Goal: Task Accomplishment & Management: Manage account settings

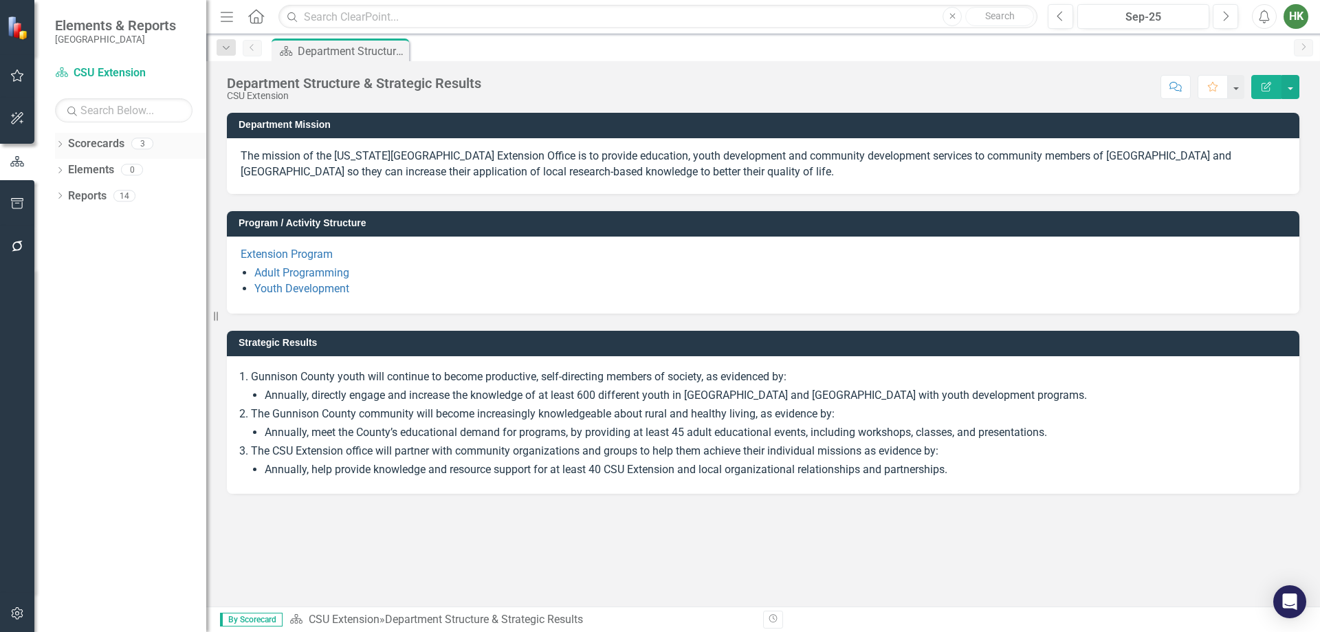
click at [86, 147] on link "Scorecards" at bounding box center [96, 144] width 56 height 16
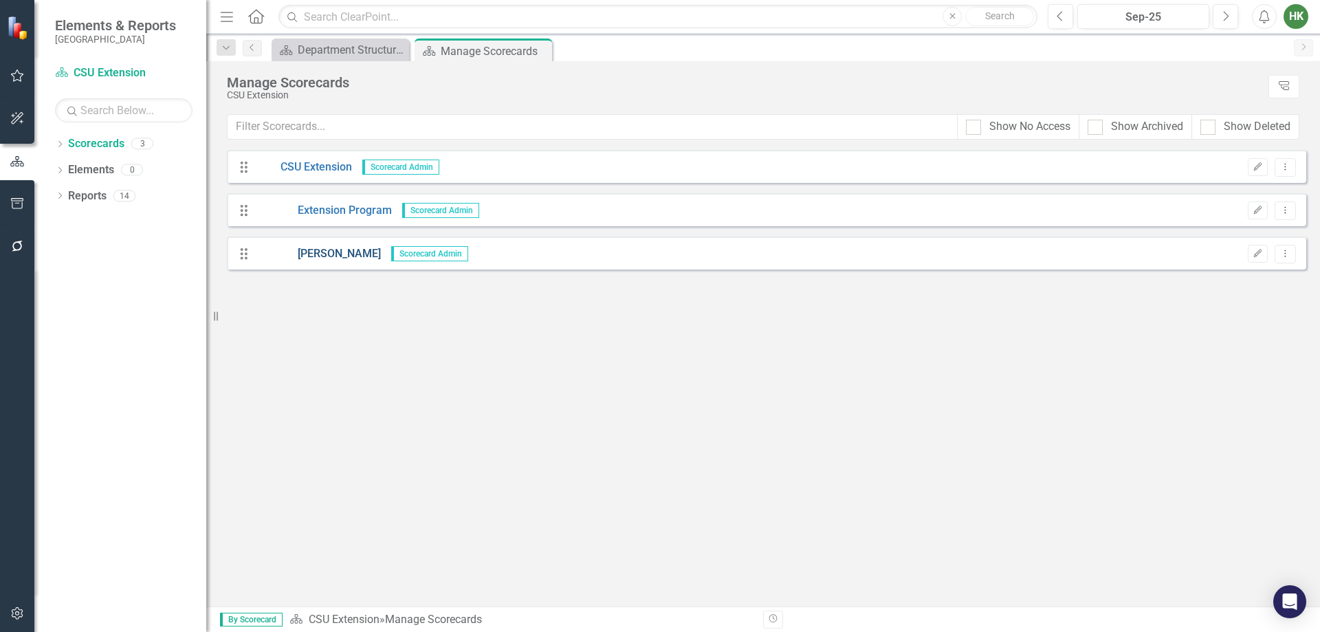
click at [313, 254] on link "[PERSON_NAME]" at bounding box center [318, 254] width 124 height 16
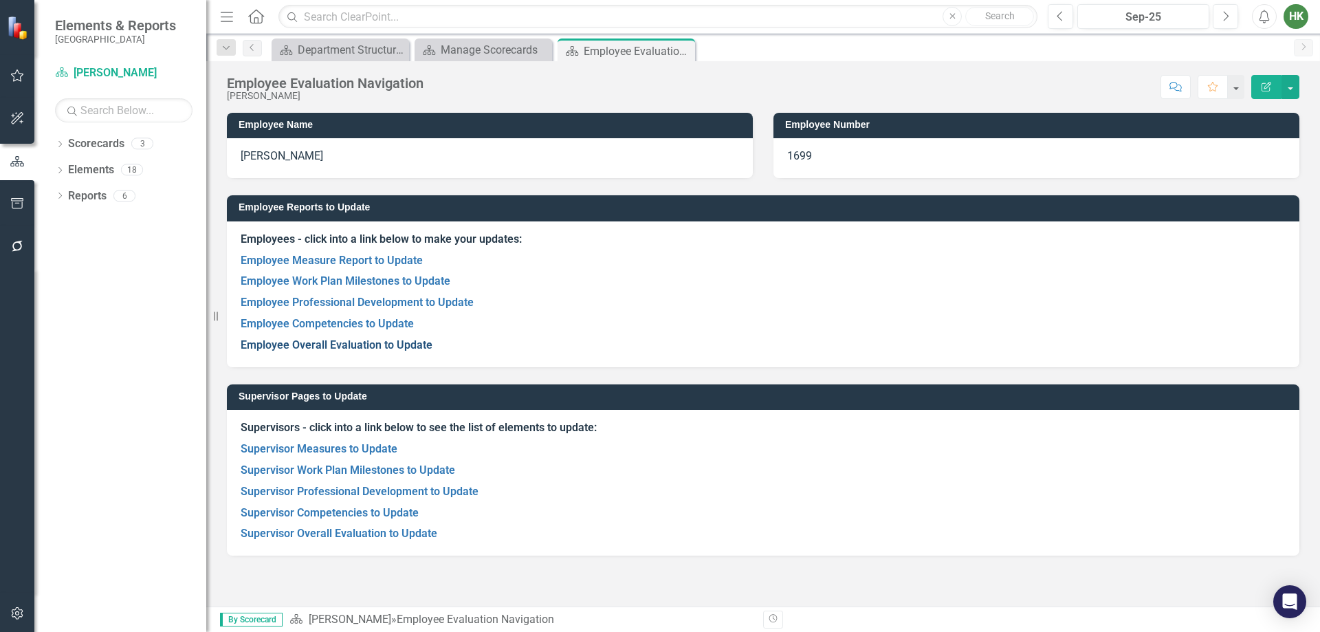
click at [320, 348] on link "Employee Overall Evaluation to Update" at bounding box center [337, 344] width 192 height 13
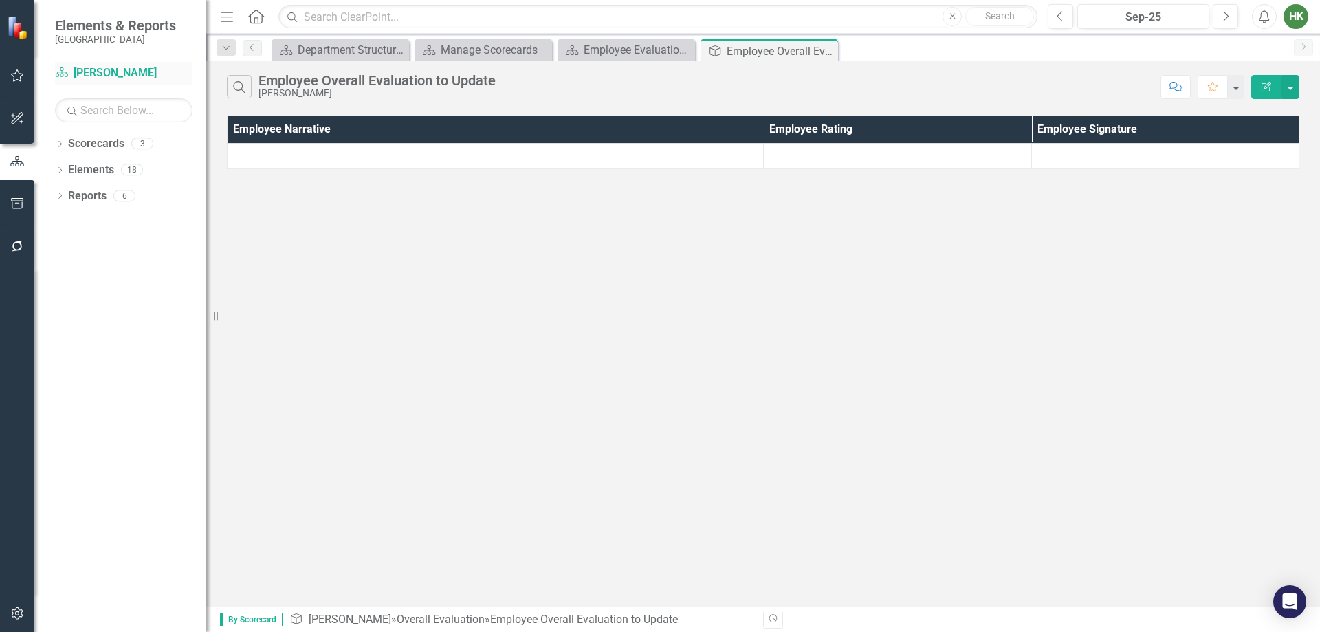
drag, startPoint x: 90, startPoint y: 69, endPoint x: 97, endPoint y: 70, distance: 6.9
click at [90, 69] on link "Scorecard [PERSON_NAME]" at bounding box center [123, 73] width 137 height 16
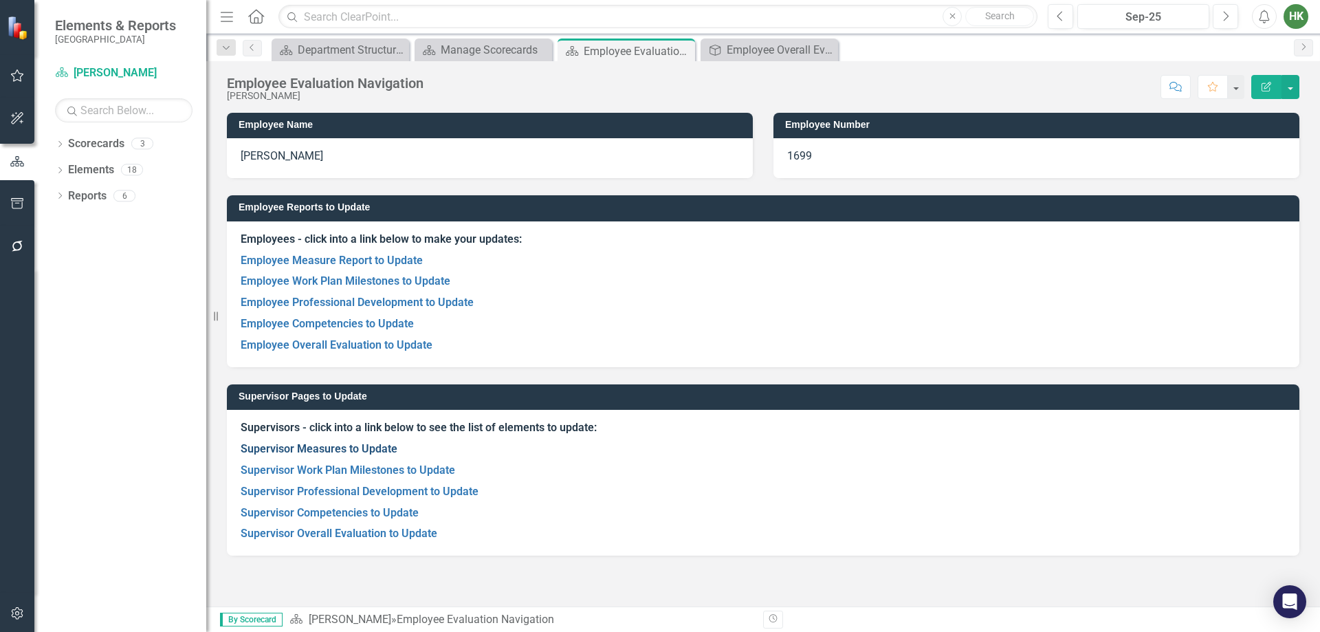
click at [331, 446] on link "Supervisor Measures to Update" at bounding box center [319, 448] width 157 height 13
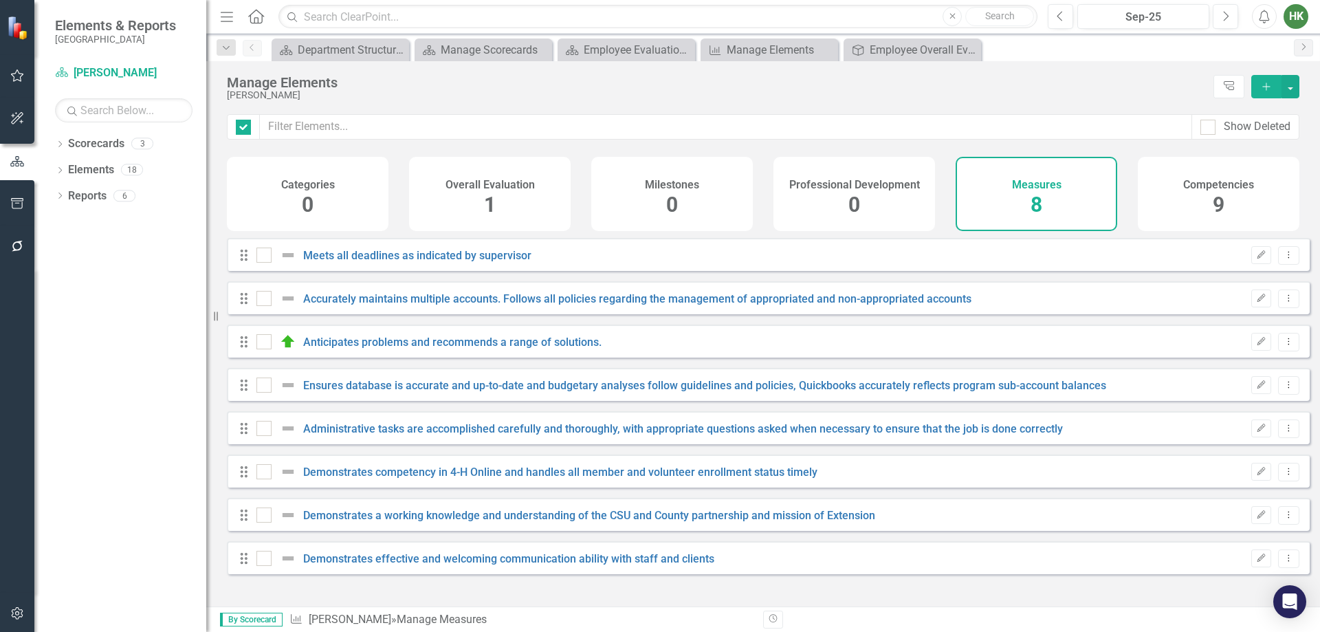
checkbox input "false"
click at [1256, 432] on icon "Edit" at bounding box center [1261, 428] width 10 height 8
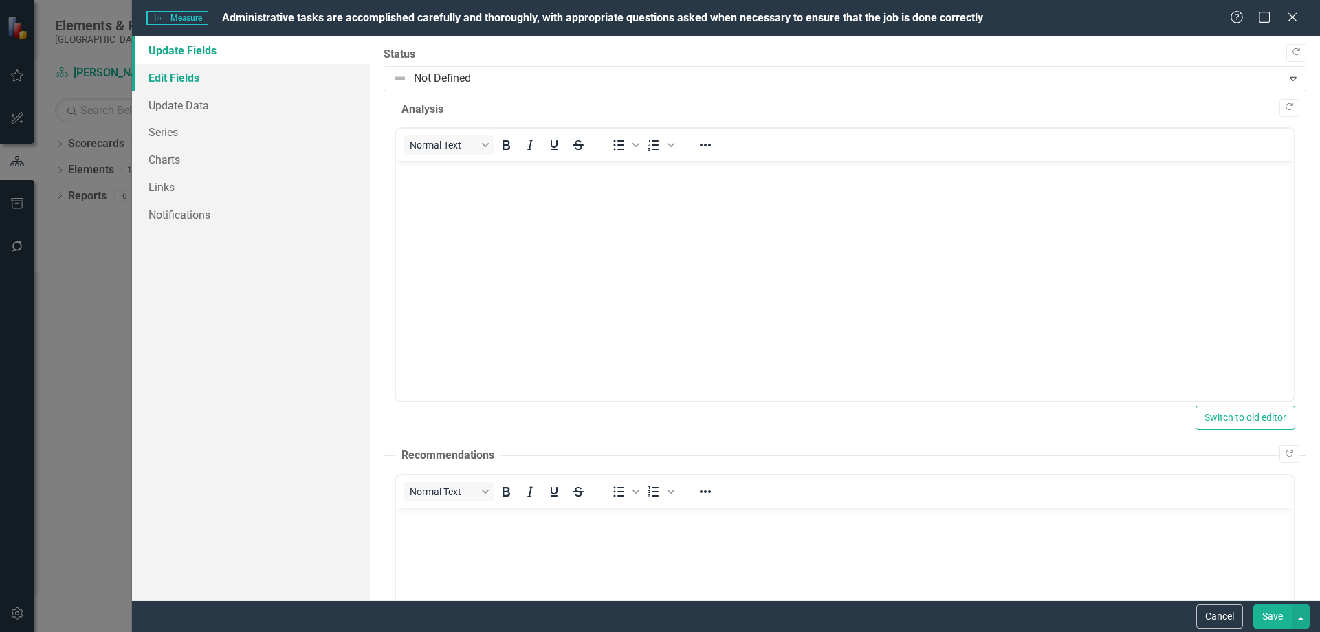
click at [190, 78] on link "Edit Fields" at bounding box center [251, 77] width 238 height 27
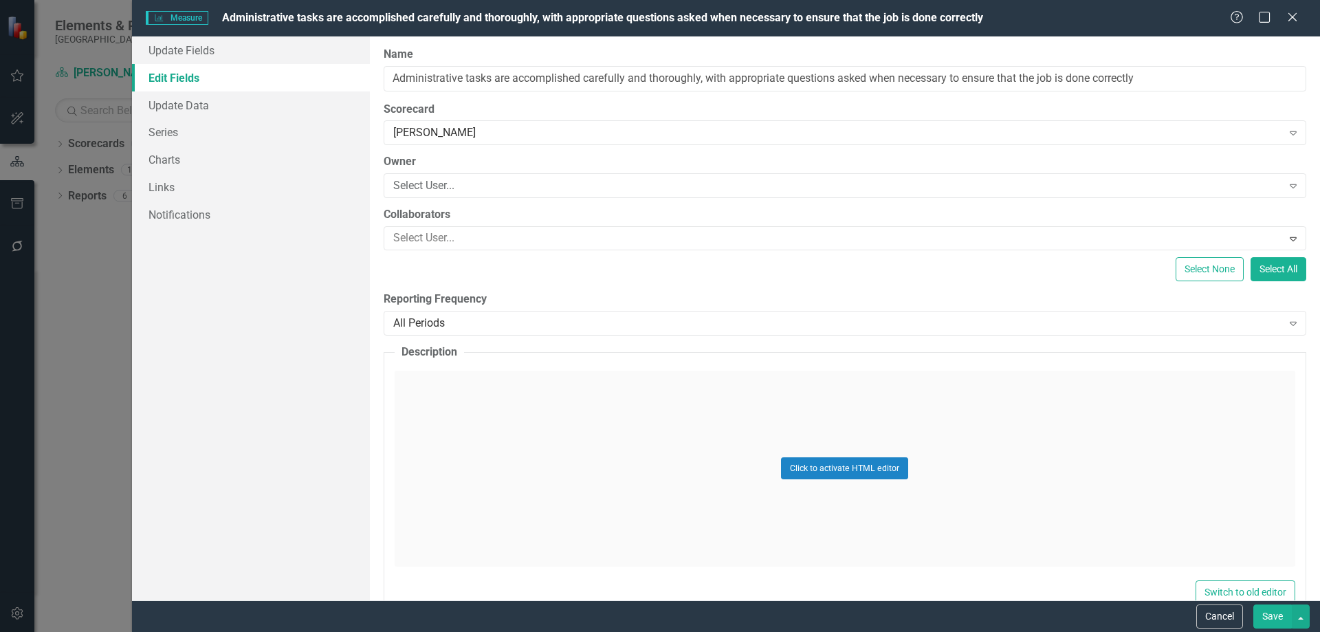
click at [1274, 617] on button "Save" at bounding box center [1272, 616] width 38 height 24
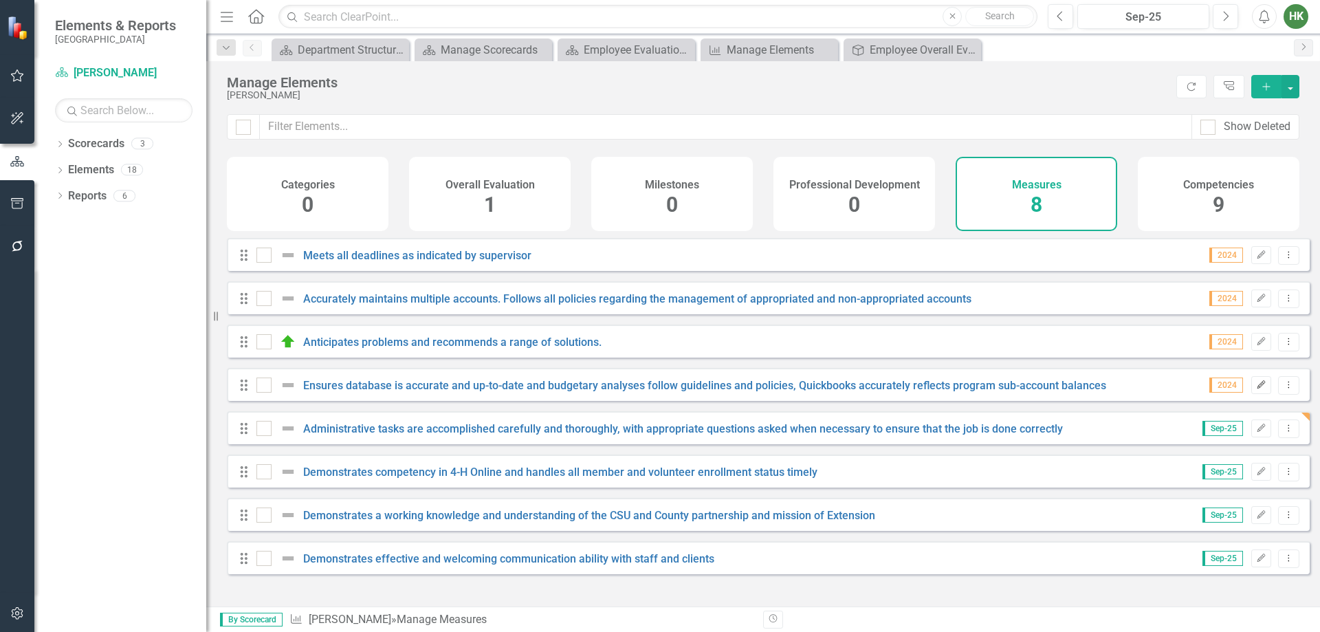
click at [1257, 388] on icon "button" at bounding box center [1261, 384] width 8 height 8
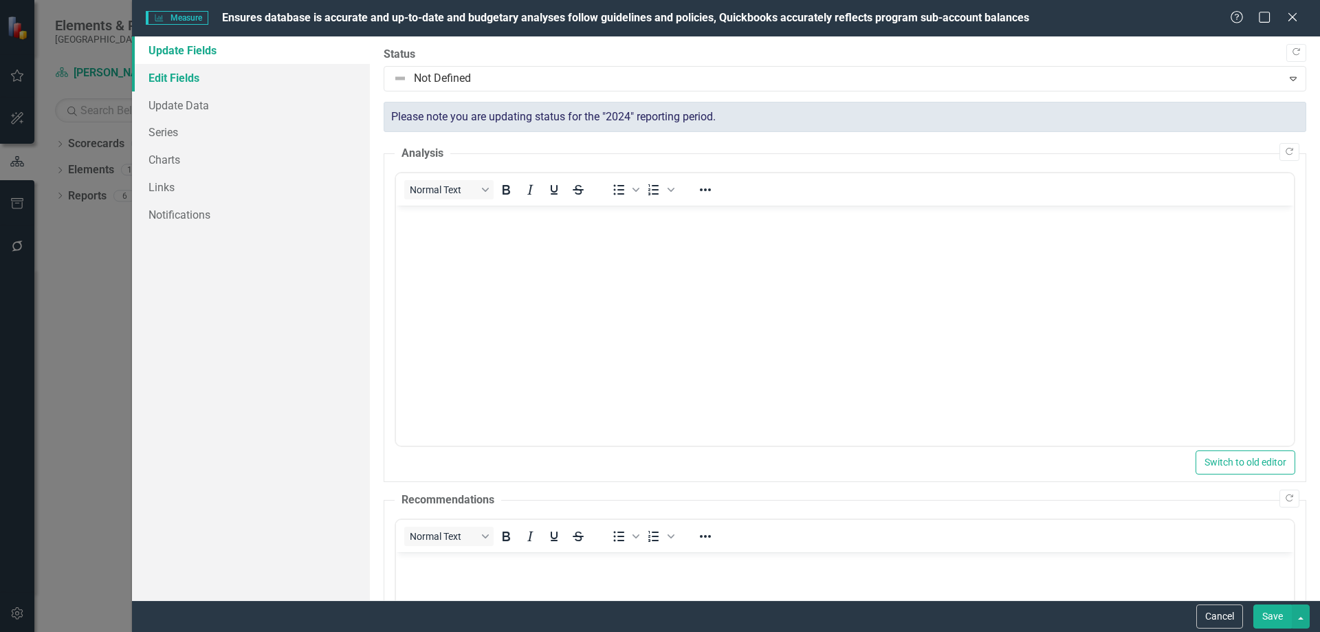
click at [173, 74] on link "Edit Fields" at bounding box center [251, 77] width 238 height 27
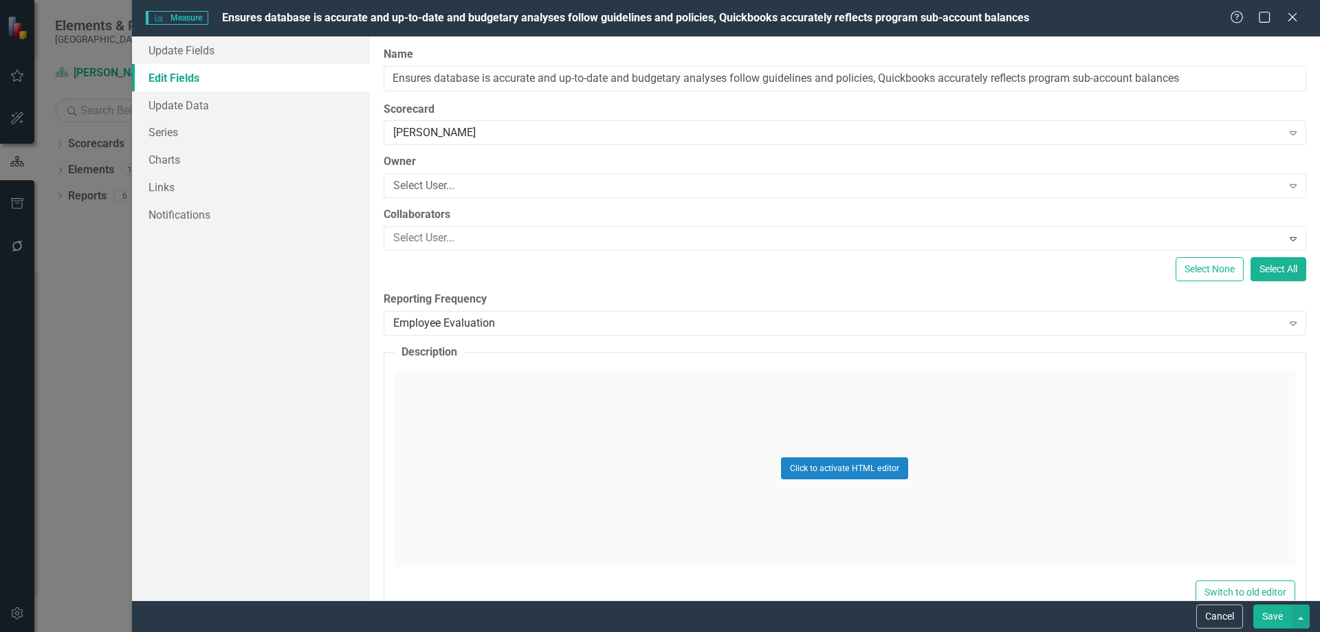
click at [1273, 619] on button "Save" at bounding box center [1272, 616] width 38 height 24
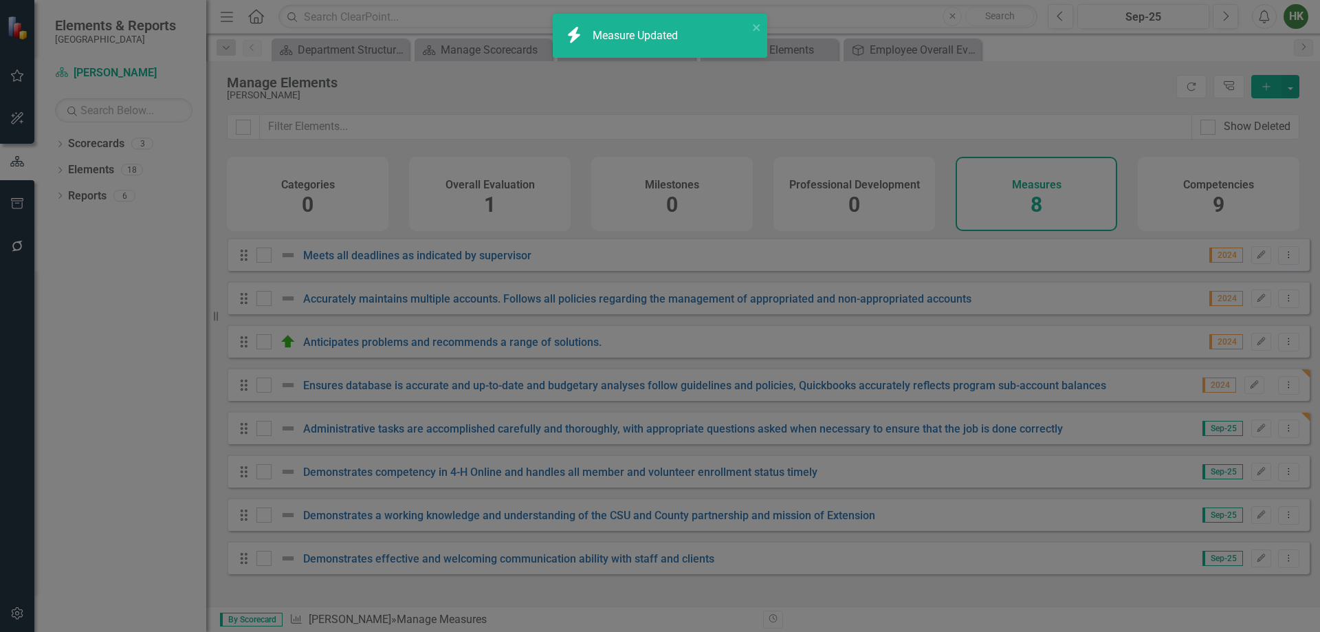
checkbox input "true"
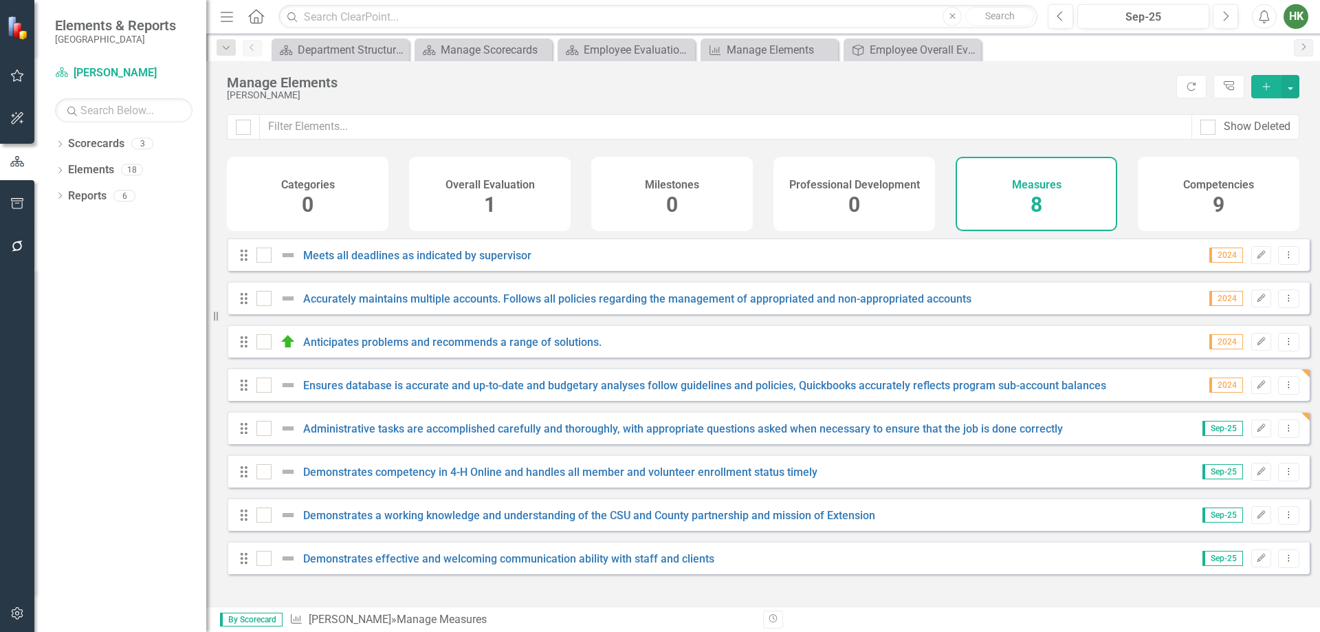
click at [1220, 202] on span "9" at bounding box center [1219, 204] width 12 height 24
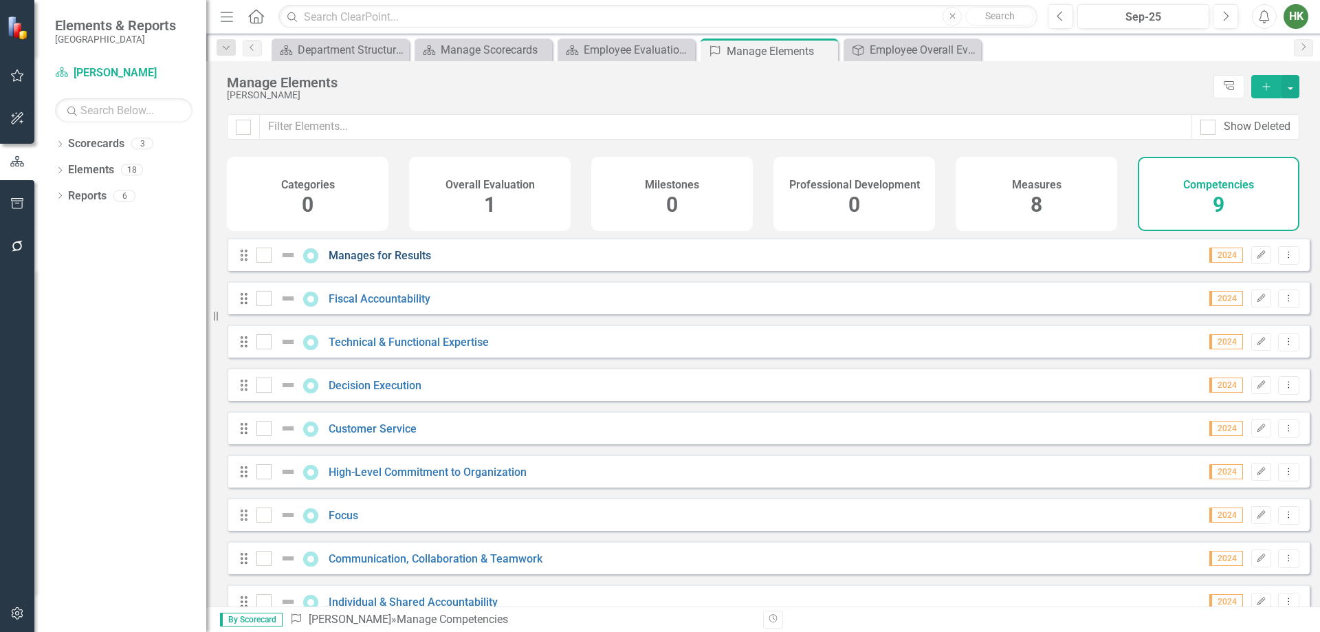
click at [369, 262] on link "Manages for Results" at bounding box center [380, 255] width 102 height 13
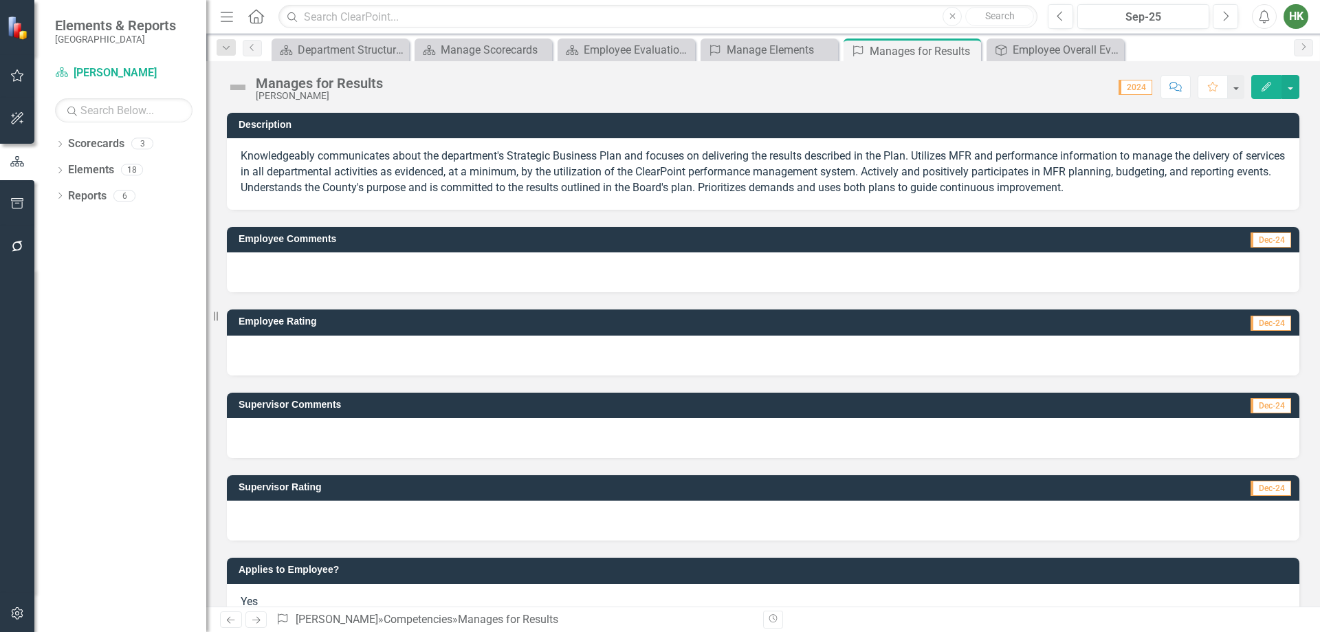
click at [1273, 89] on button "Edit" at bounding box center [1266, 87] width 30 height 24
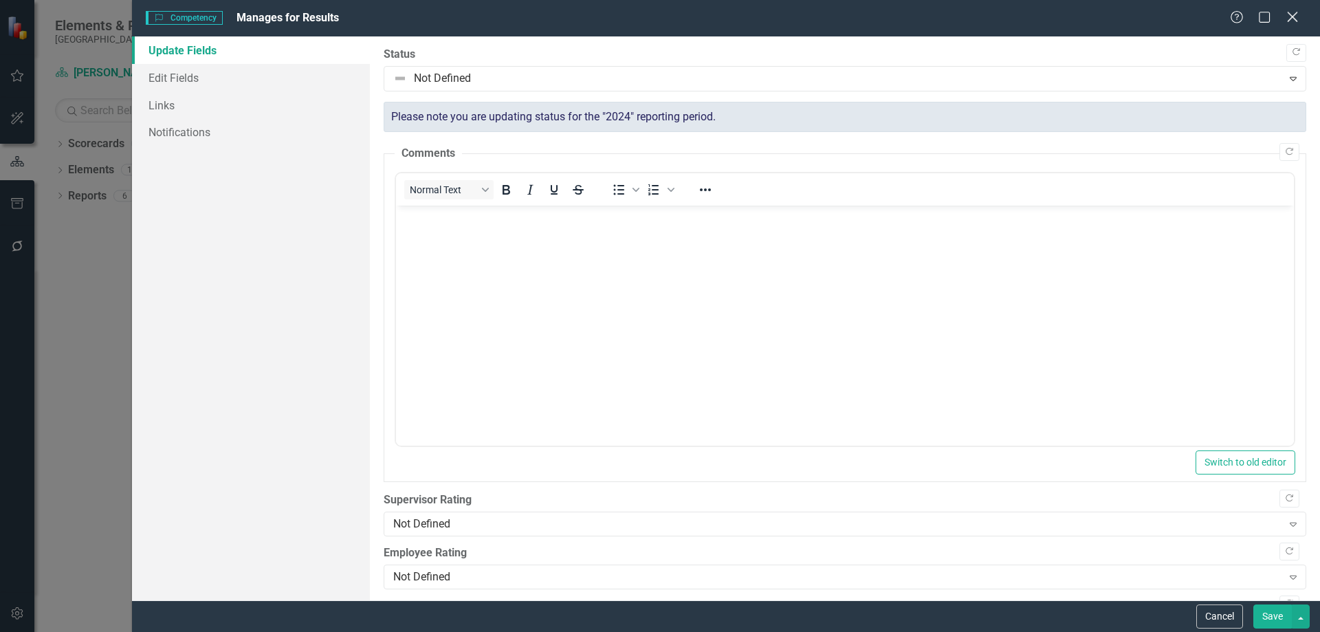
click at [1290, 17] on icon "Close" at bounding box center [1291, 16] width 17 height 13
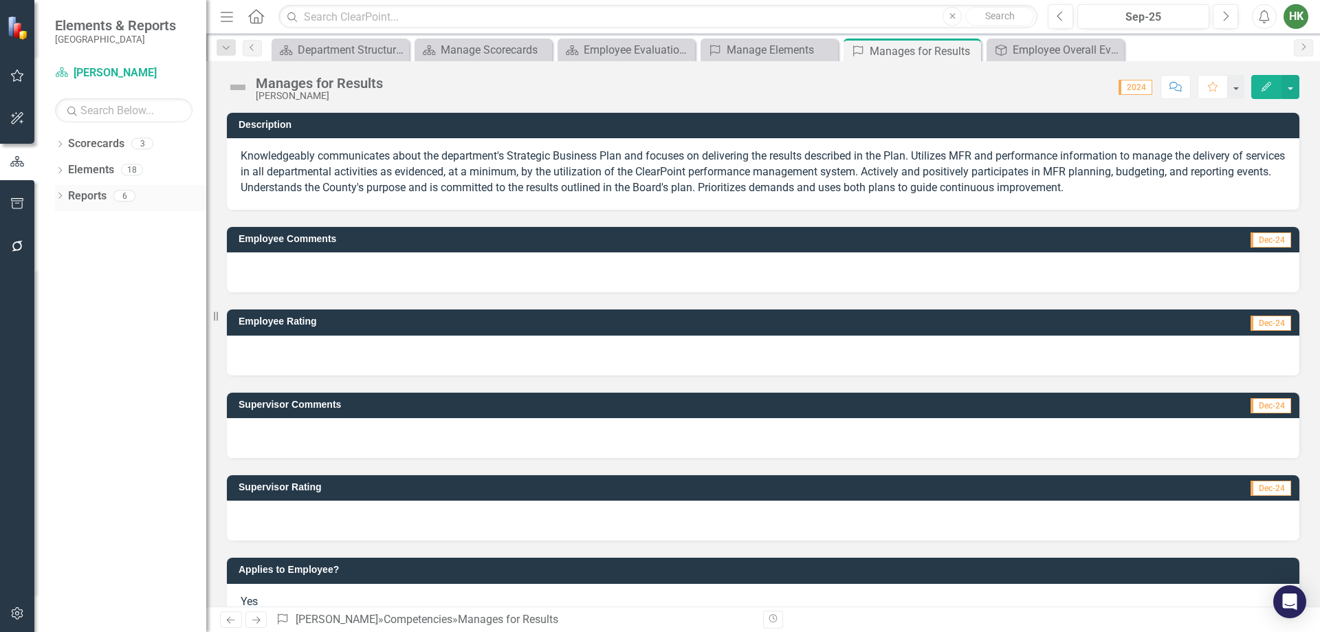
click at [97, 199] on link "Reports" at bounding box center [87, 196] width 38 height 16
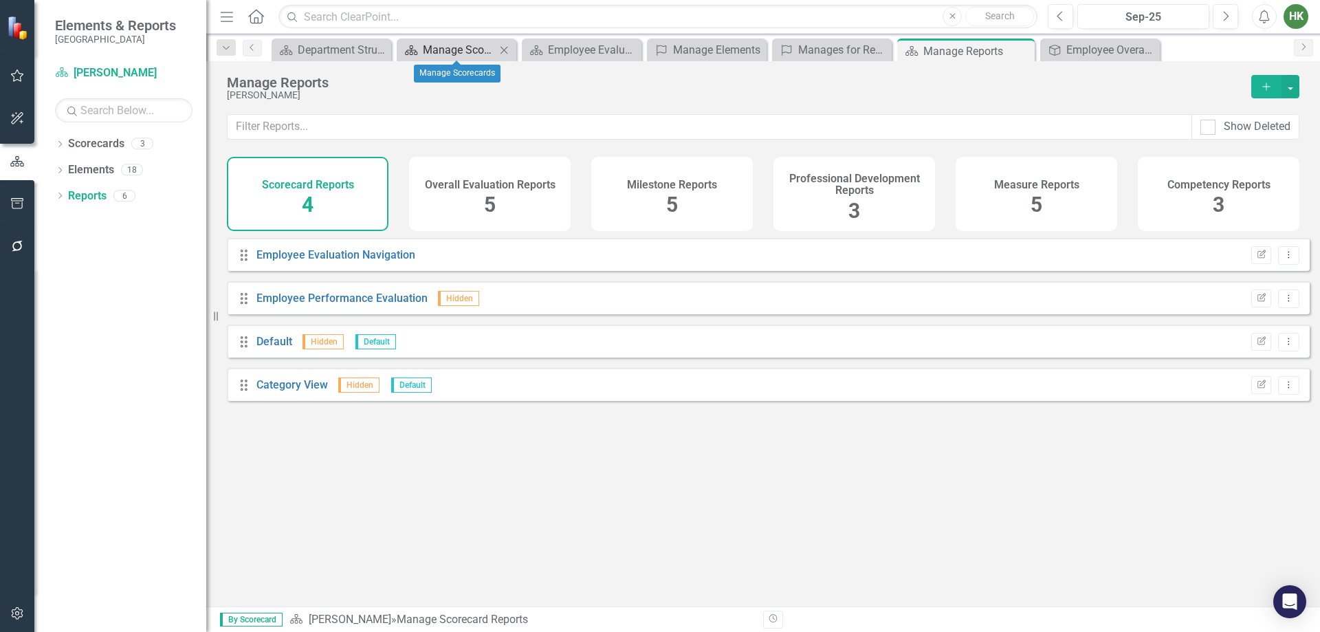
click at [472, 57] on div "Manage Scorecards" at bounding box center [459, 49] width 73 height 17
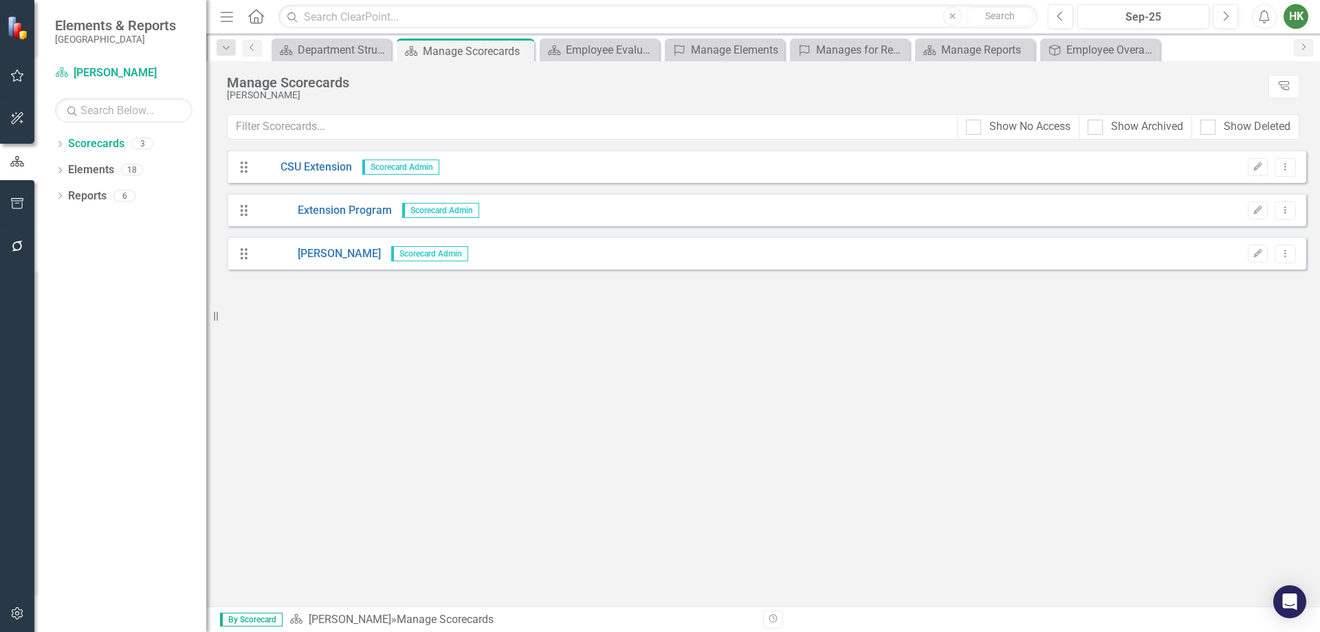
click at [562, 267] on div "Drag [PERSON_NAME] Scorecard Admin Edit Dropdown Menu" at bounding box center [766, 252] width 1079 height 33
click at [1252, 252] on icon "Edit" at bounding box center [1257, 254] width 10 height 8
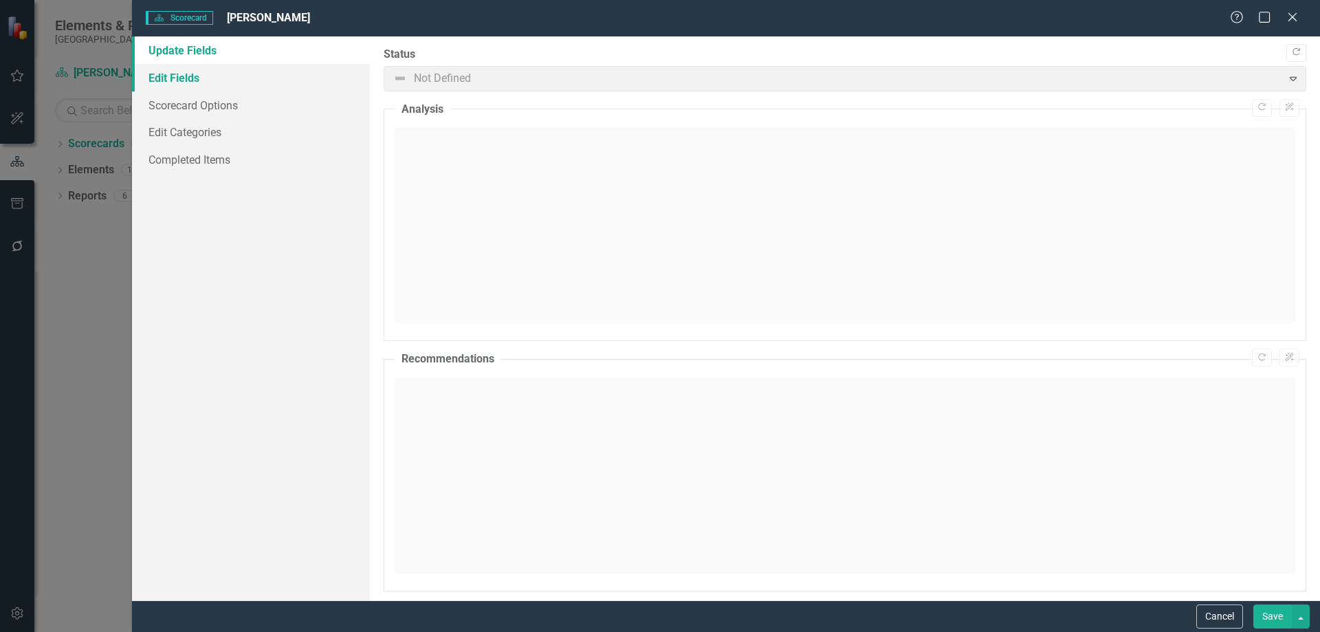
click at [193, 71] on link "Edit Fields" at bounding box center [251, 77] width 238 height 27
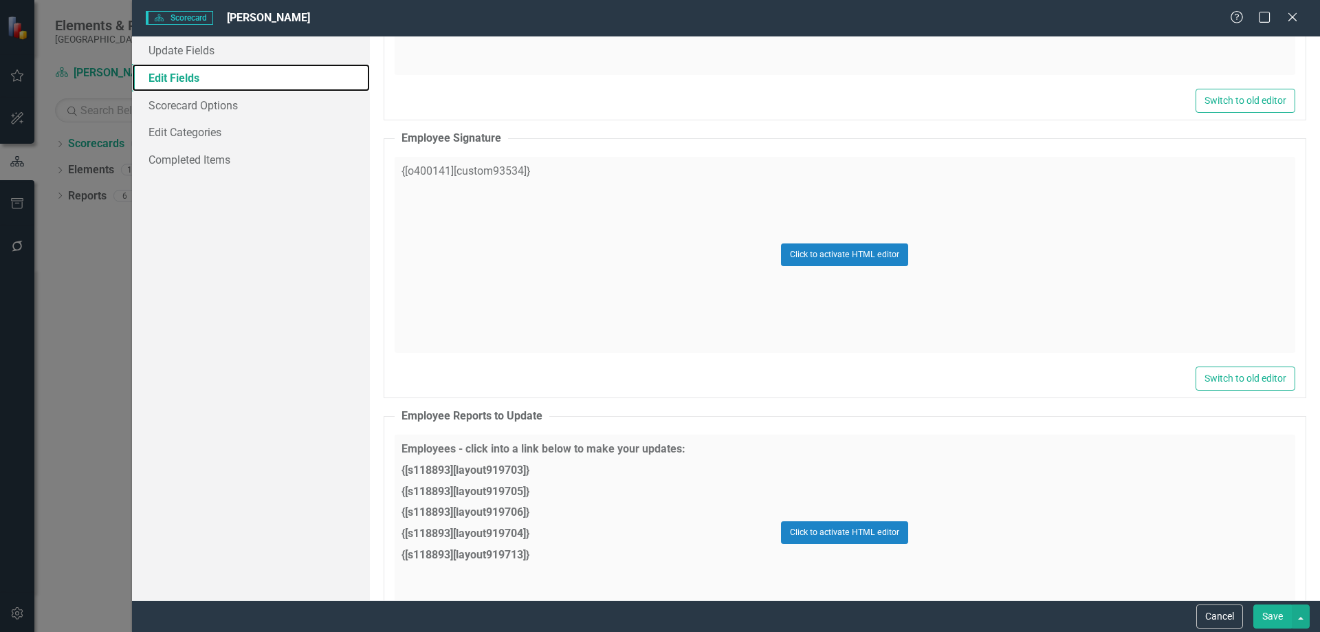
scroll to position [619, 0]
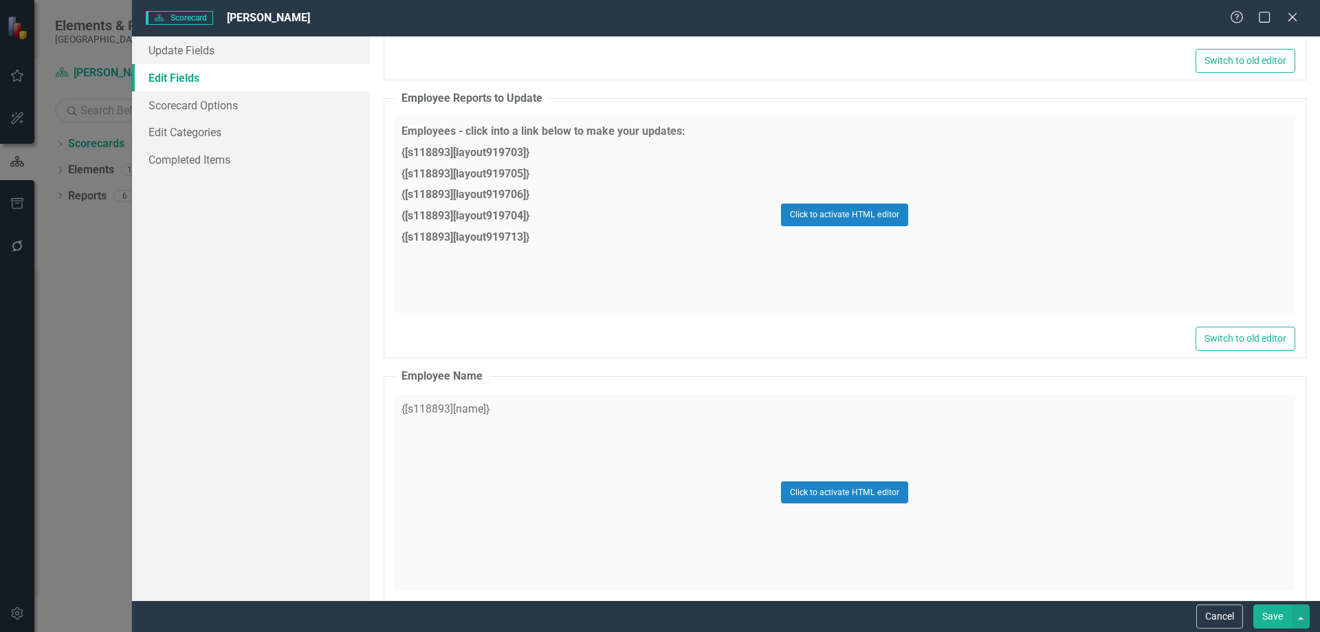
click at [1283, 21] on div "Help Maximize Close" at bounding box center [1268, 18] width 76 height 16
click at [1285, 20] on div "Help Maximize Close" at bounding box center [1268, 18] width 76 height 16
click at [1288, 18] on icon "Close" at bounding box center [1291, 16] width 17 height 13
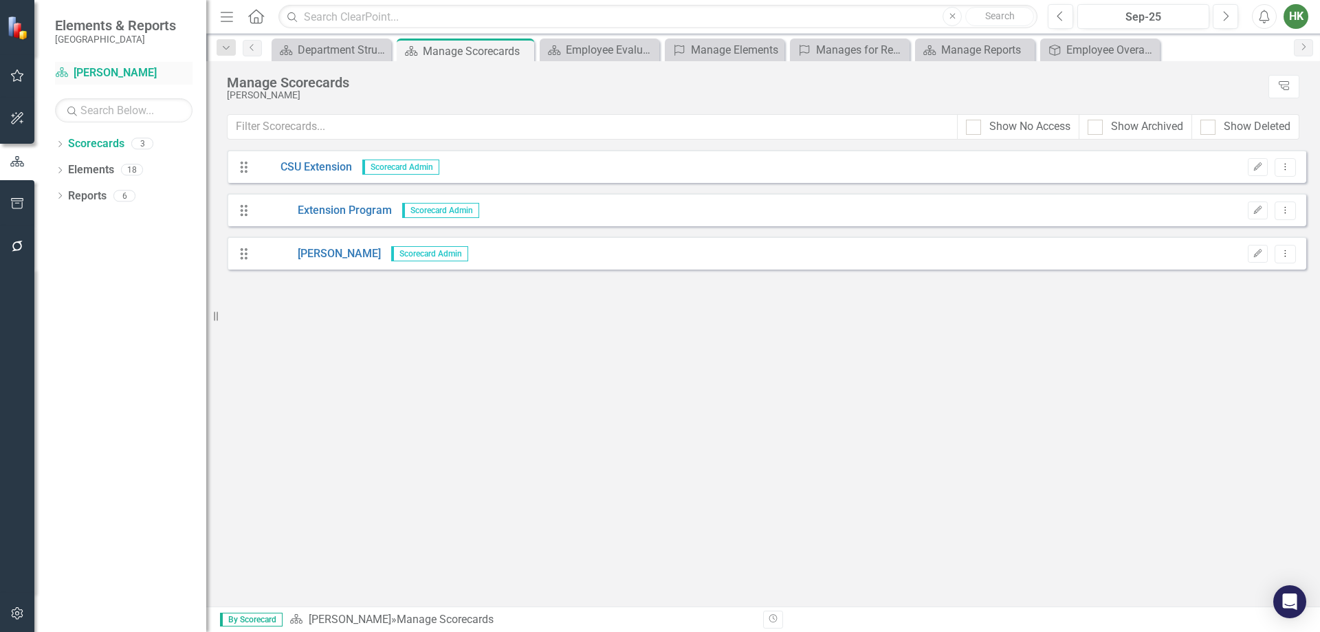
click at [104, 71] on link "Scorecard [PERSON_NAME]" at bounding box center [123, 73] width 137 height 16
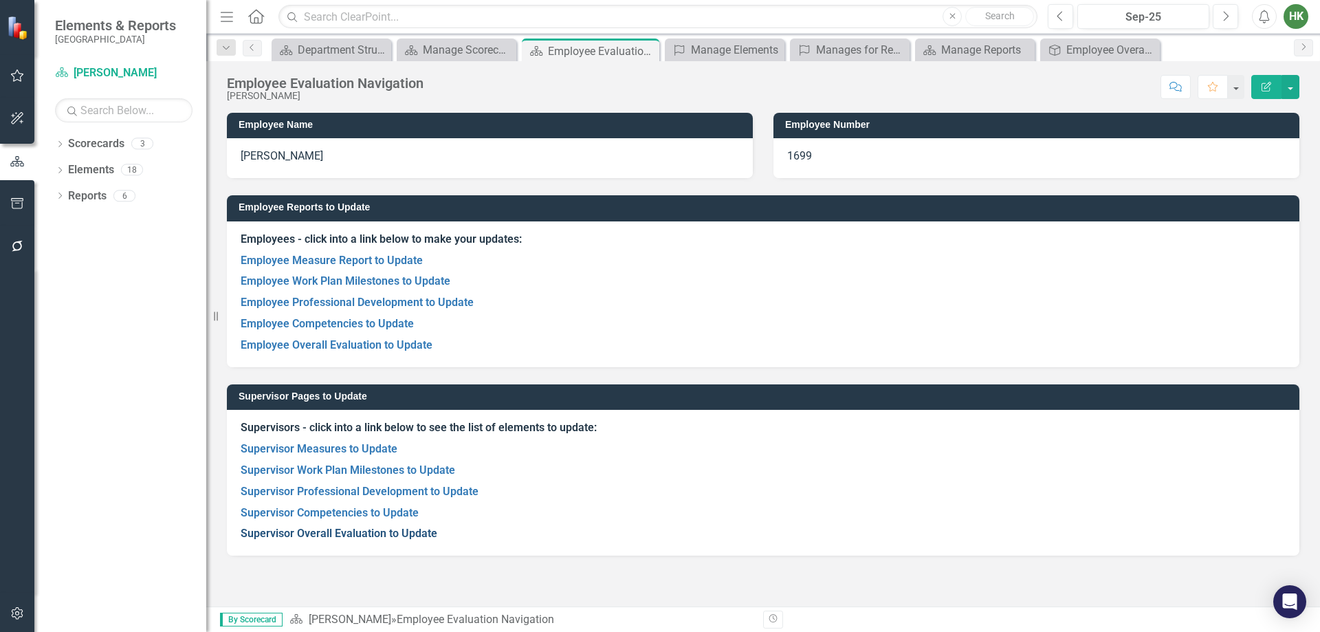
click at [355, 538] on link "Supervisor Overall Evaluation to Update" at bounding box center [339, 533] width 197 height 13
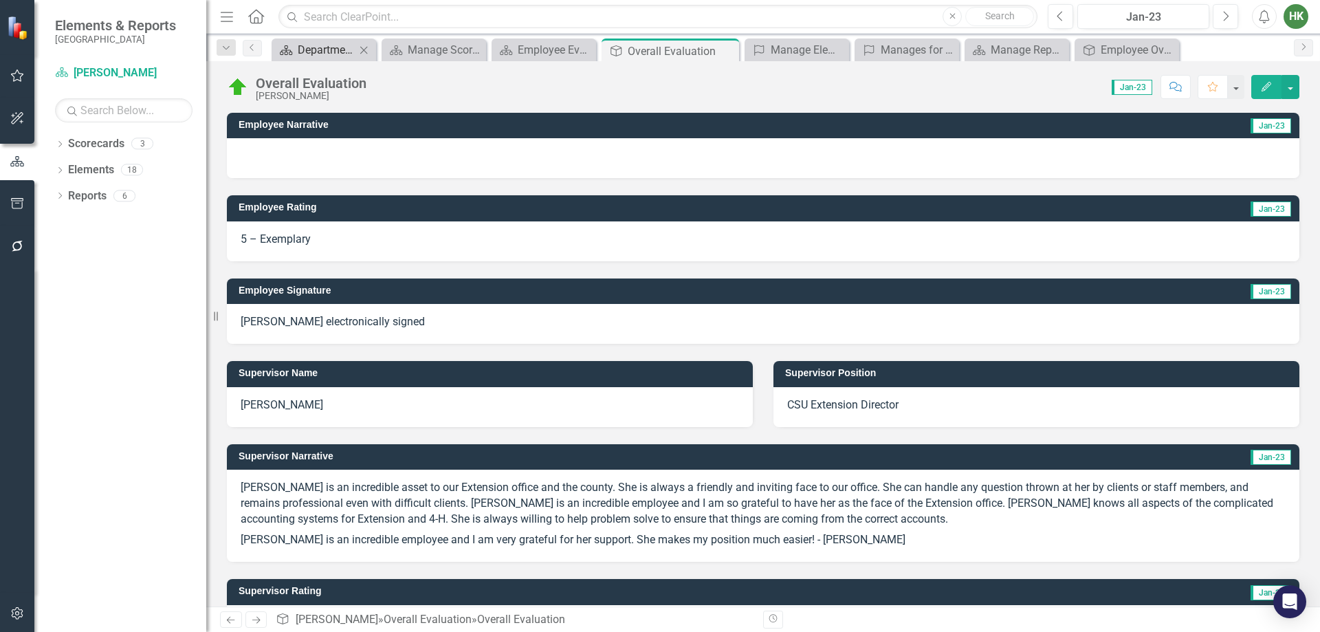
click at [338, 54] on div "Department Structure & Strategic Results" at bounding box center [327, 49] width 58 height 17
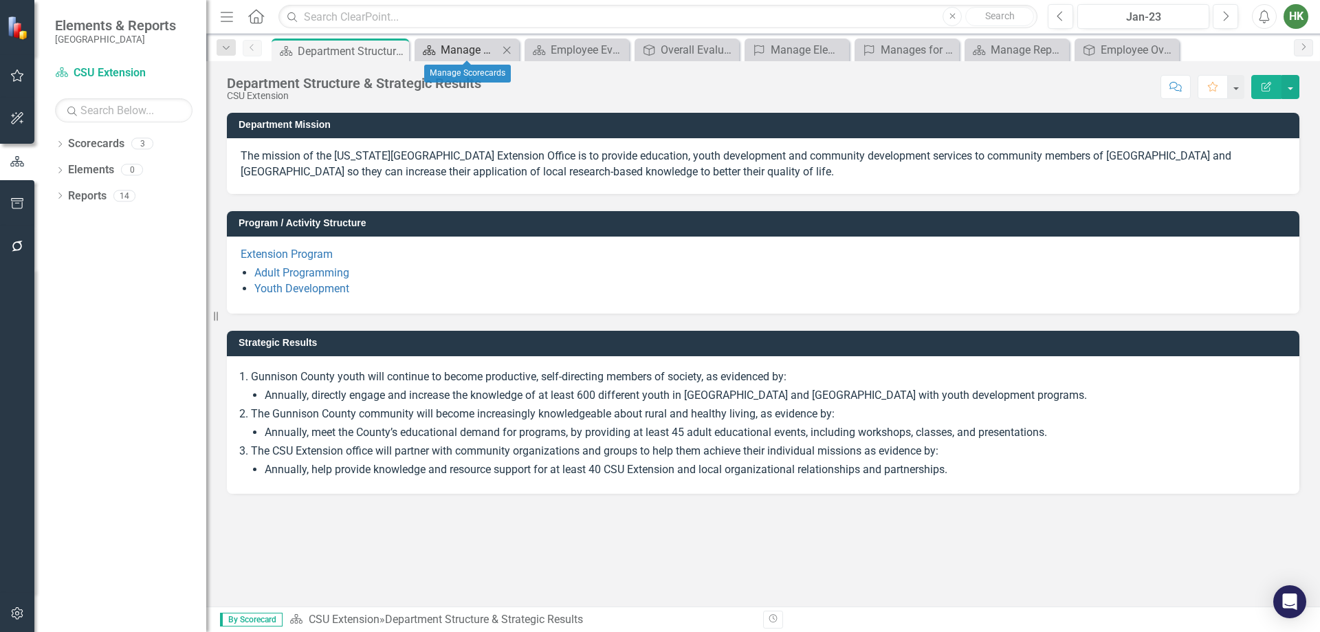
click at [463, 54] on div "Manage Scorecards" at bounding box center [470, 49] width 58 height 17
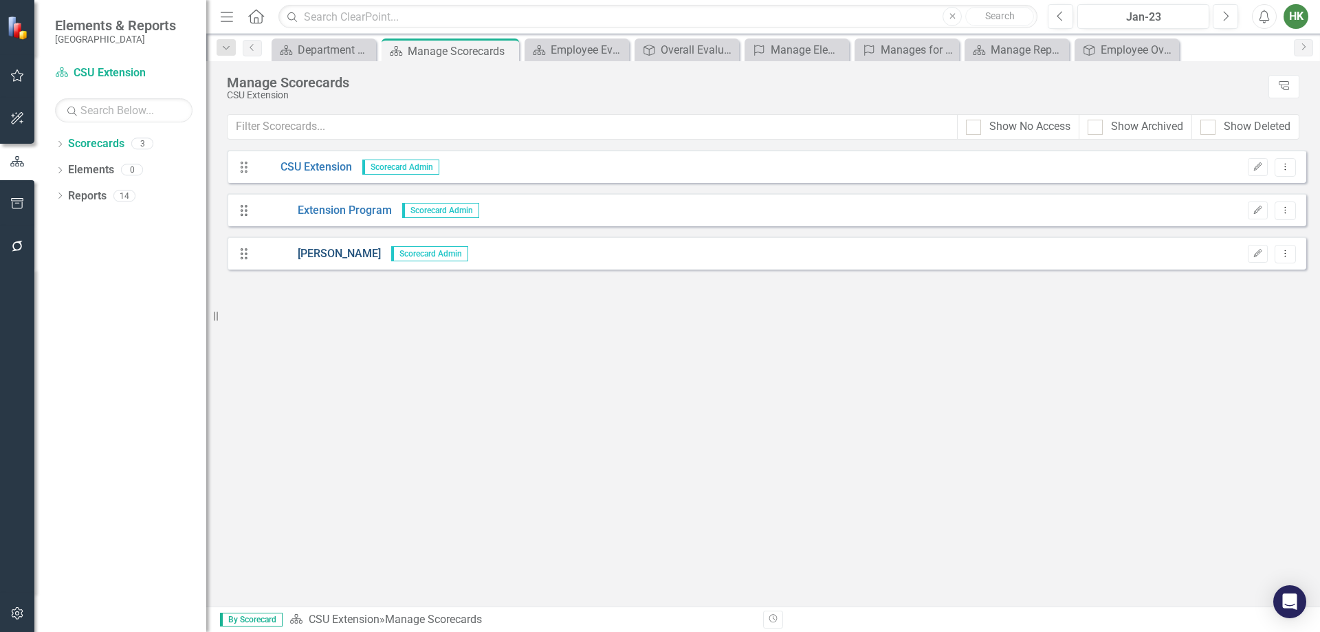
click at [324, 254] on link "[PERSON_NAME]" at bounding box center [318, 254] width 124 height 16
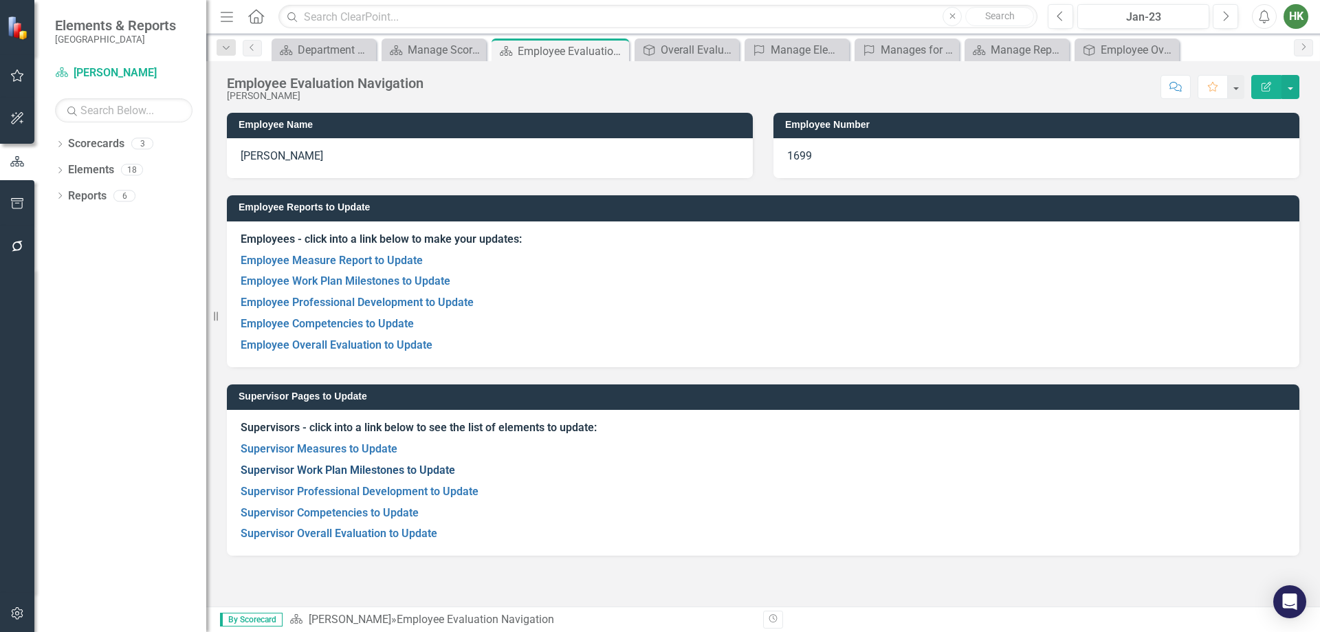
click at [367, 467] on link "Supervisor Work Plan Milestones to Update" at bounding box center [348, 469] width 214 height 13
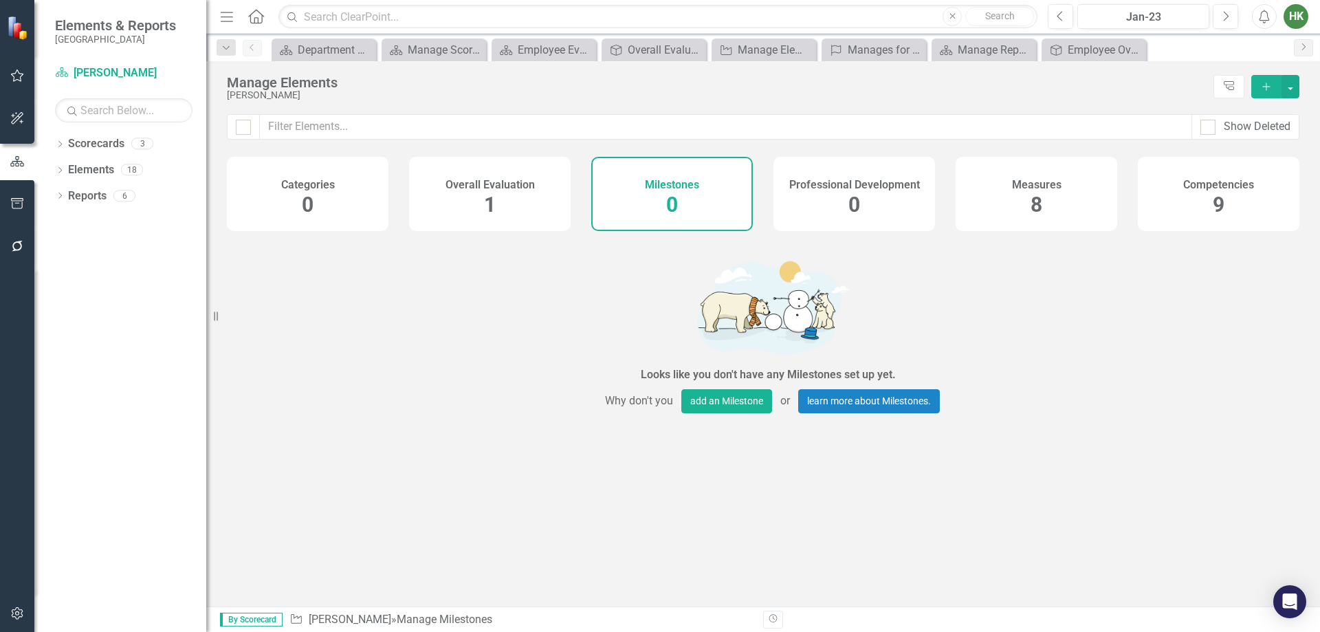
click at [1036, 195] on span "8" at bounding box center [1036, 204] width 12 height 24
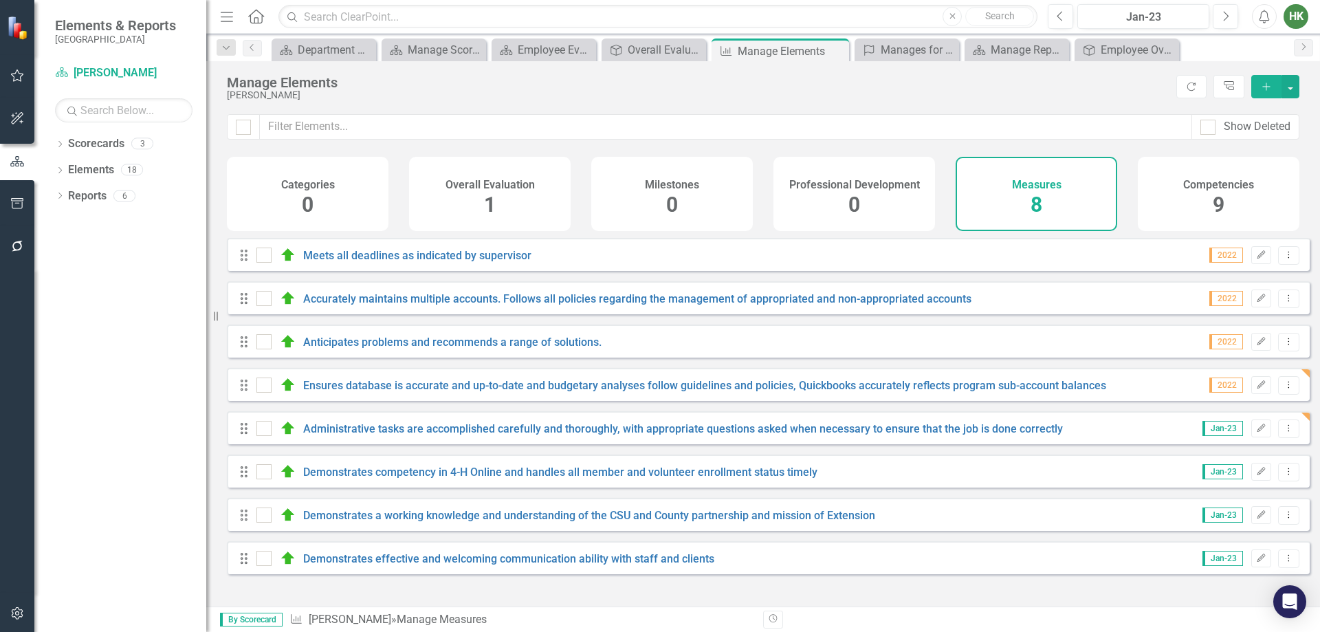
click at [1226, 203] on div "Competencies 9" at bounding box center [1219, 194] width 162 height 74
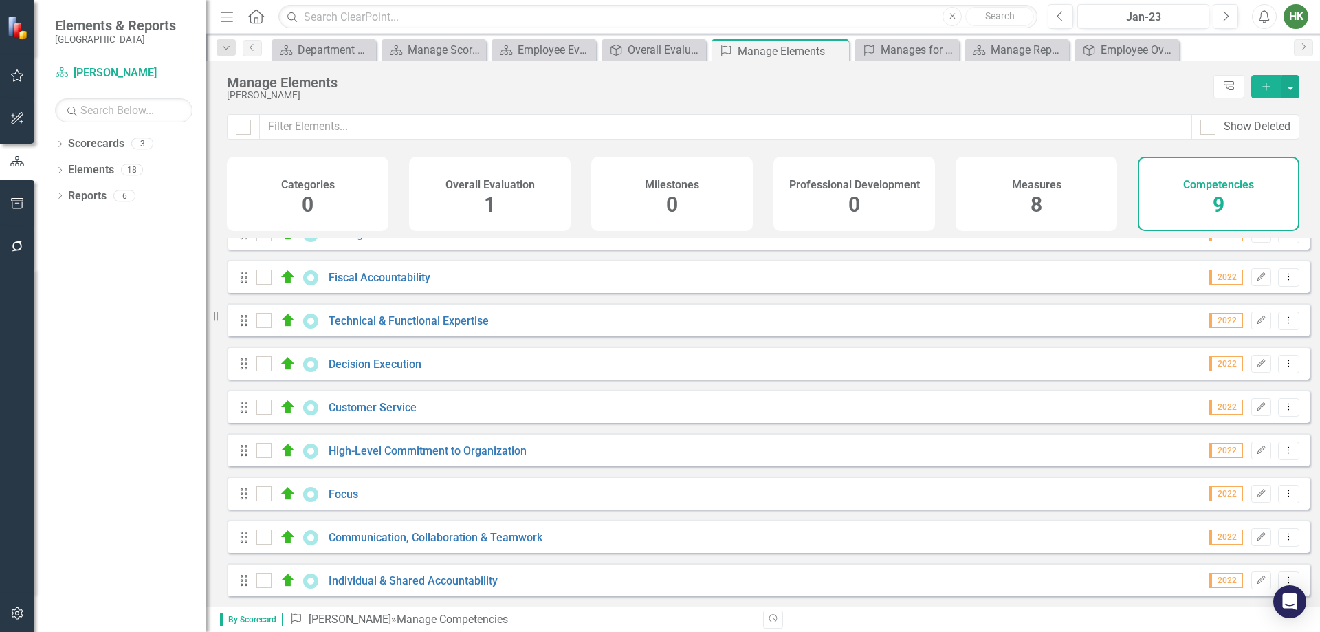
scroll to position [32, 0]
click at [1073, 212] on div "Measures 8" at bounding box center [1036, 194] width 162 height 74
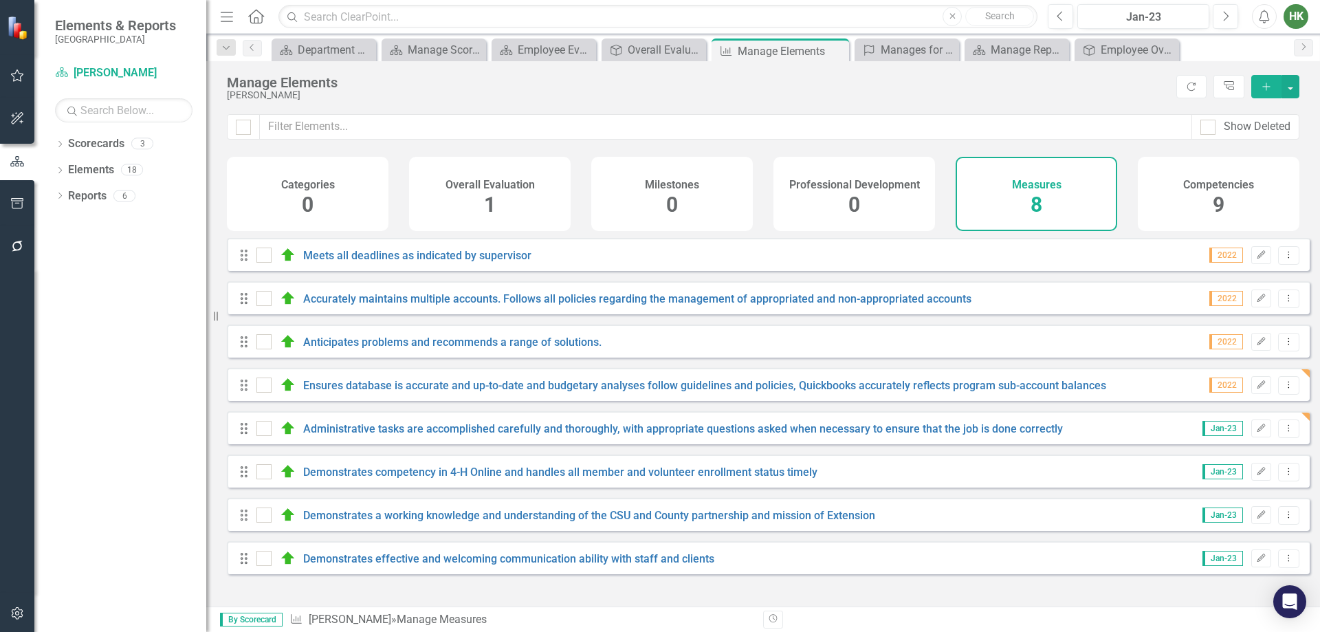
click at [459, 176] on div "Overall Evaluation" at bounding box center [489, 183] width 89 height 16
